Goal: Task Accomplishment & Management: Use online tool/utility

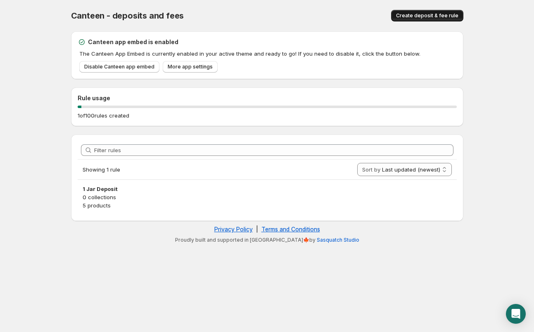
click at [421, 17] on span "Create deposit & fee rule" at bounding box center [427, 15] width 62 height 7
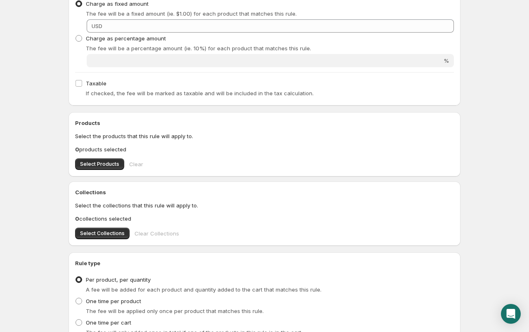
scroll to position [173, 0]
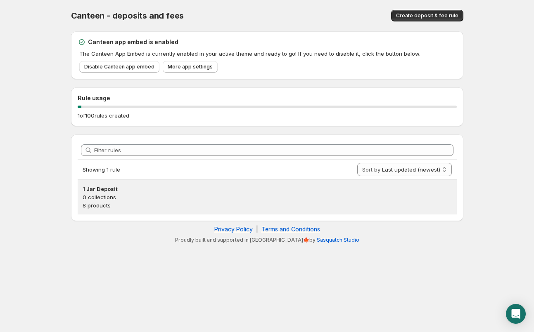
click at [96, 190] on h3 "1 Jar Deposit" at bounding box center [267, 189] width 369 height 8
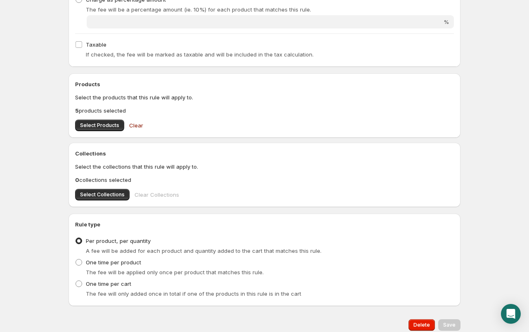
scroll to position [243, 0]
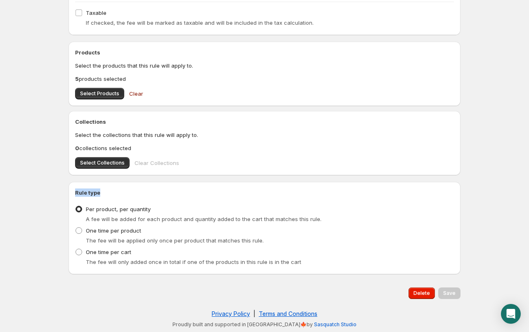
drag, startPoint x: 74, startPoint y: 195, endPoint x: 109, endPoint y: 196, distance: 34.7
click at [109, 194] on div "Rule type Type of rule Per product, per quantity A fee will be added for each p…" at bounding box center [265, 228] width 392 height 92
drag, startPoint x: 85, startPoint y: 253, endPoint x: 144, endPoint y: 264, distance: 60.6
click at [149, 257] on div "One time per cart The fee will only added once in total if one of the products …" at bounding box center [264, 257] width 379 height 20
click at [97, 283] on div "Delete Save" at bounding box center [265, 293] width 392 height 25
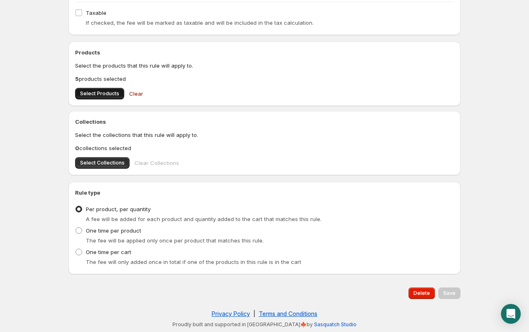
click at [99, 95] on span "Select Products" at bounding box center [99, 93] width 39 height 7
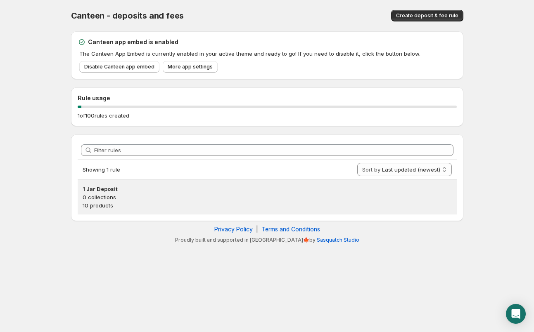
click at [92, 188] on h3 "1 Jar Deposit" at bounding box center [267, 189] width 369 height 8
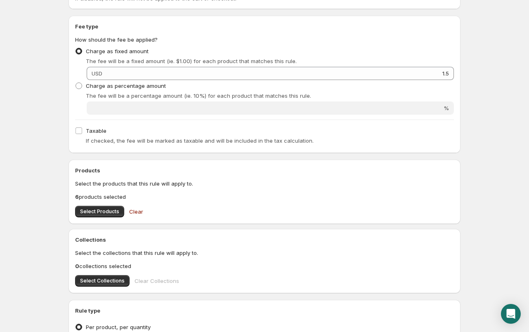
scroll to position [131, 0]
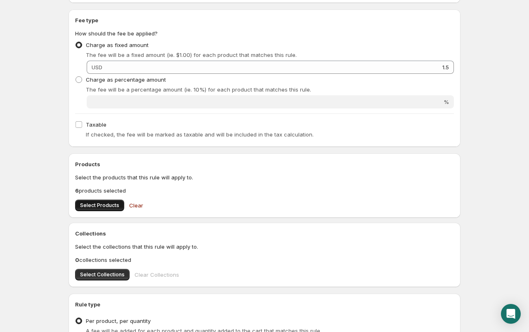
click at [107, 206] on span "Select Products" at bounding box center [99, 205] width 39 height 7
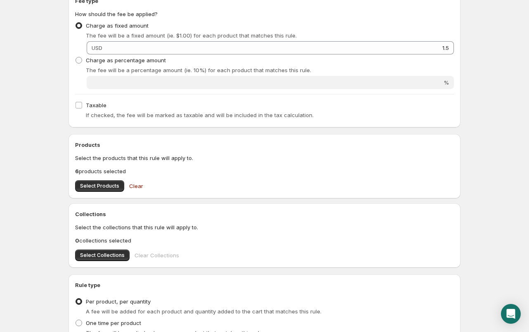
scroll to position [0, 0]
